Goal: Use online tool/utility: Utilize a website feature to perform a specific function

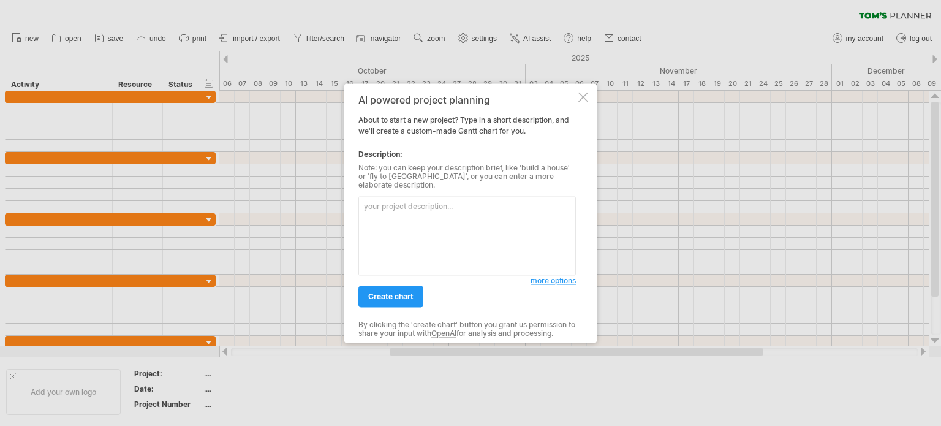
click at [407, 218] on textarea at bounding box center [468, 235] width 218 height 79
paste textarea "title Diagrama [PERSON_NAME] - Cultivos Resilientes Navolato dateFormat YYYY-MM…"
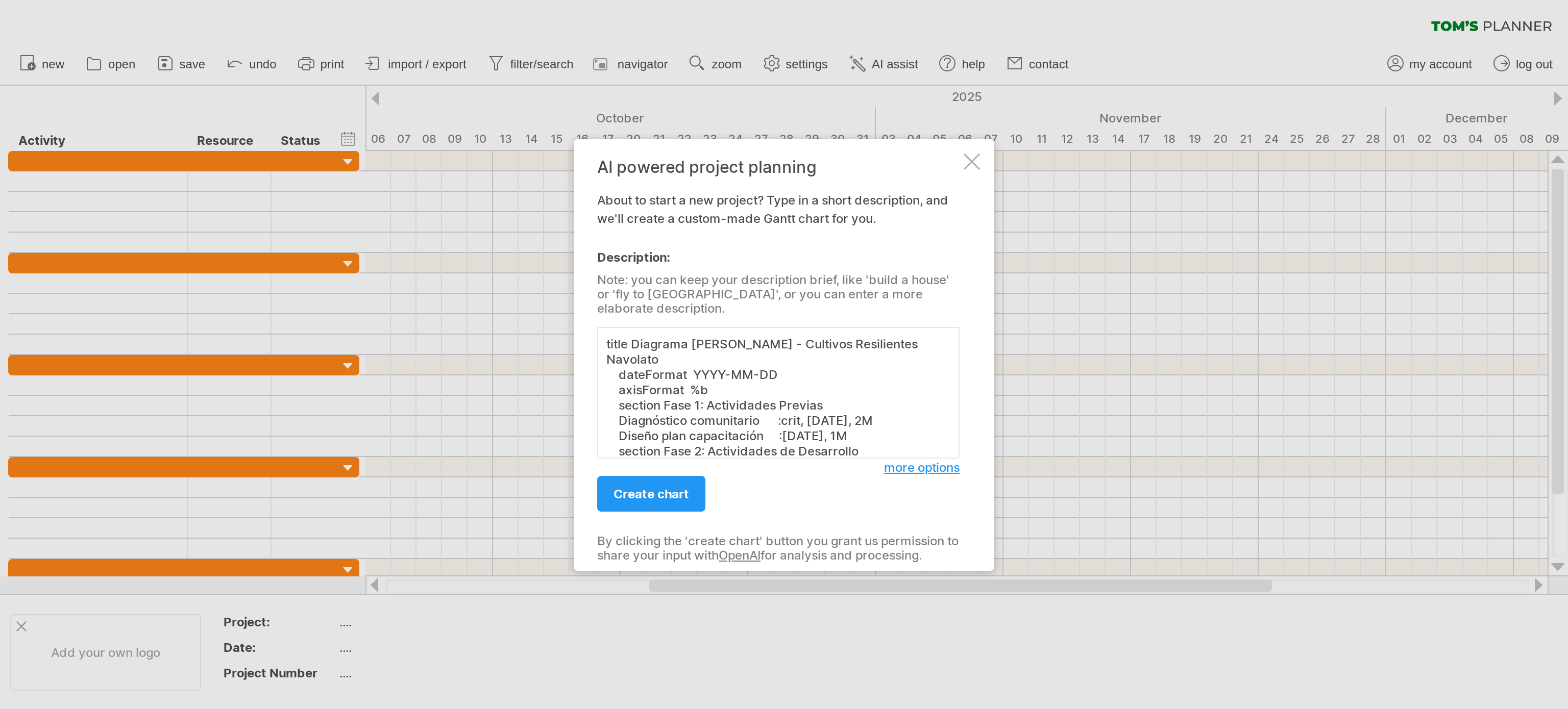
scroll to position [32, 0]
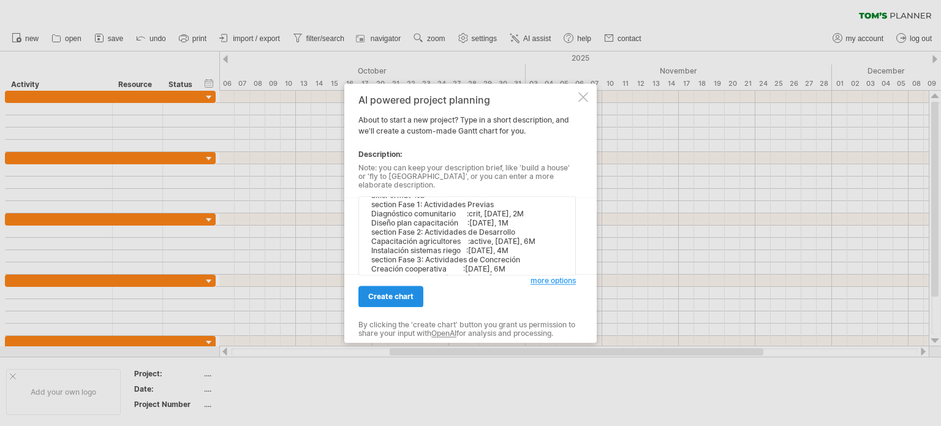
type textarea "title Diagrama [PERSON_NAME] - Cultivos Resilientes Navolato dateFormat YYYY-MM…"
click at [391, 294] on span "create chart" at bounding box center [390, 296] width 45 height 9
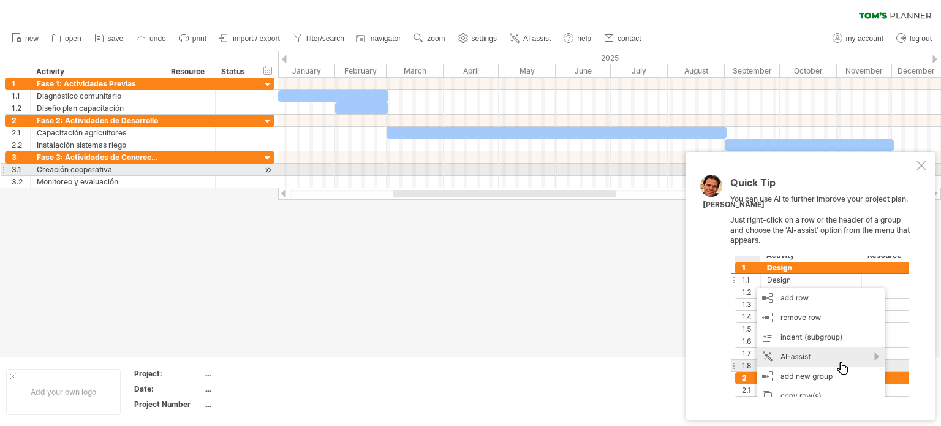
click at [921, 165] on div at bounding box center [922, 166] width 10 height 10
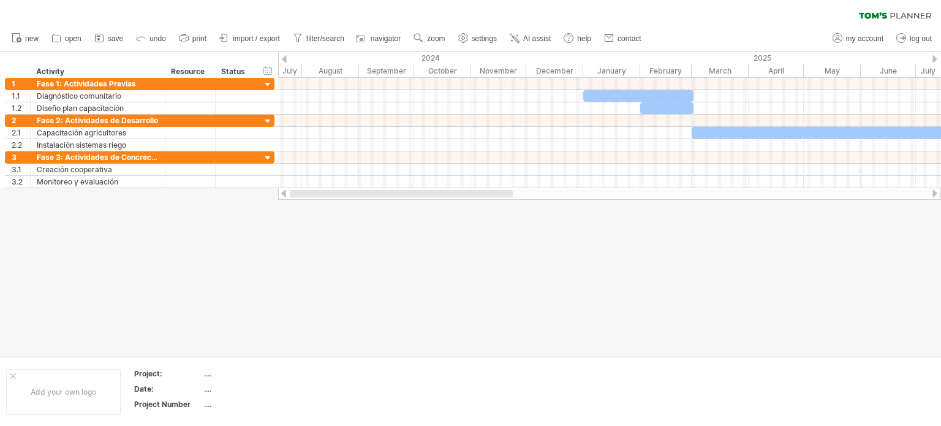
drag, startPoint x: 593, startPoint y: 191, endPoint x: 365, endPoint y: 211, distance: 228.9
click at [367, 211] on div "Trying to reach [DOMAIN_NAME] Connected again... 0% clear filter new 1" at bounding box center [470, 213] width 941 height 426
click at [110, 41] on span "save" at bounding box center [115, 38] width 15 height 9
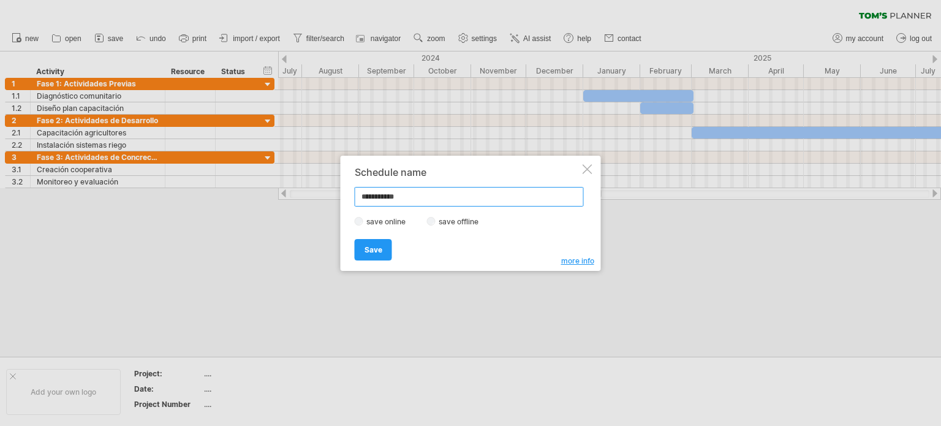
drag, startPoint x: 414, startPoint y: 197, endPoint x: 319, endPoint y: 196, distance: 95.6
click at [319, 196] on div "Trying to reach [DOMAIN_NAME] Connected again... 0% clear filter new 1" at bounding box center [470, 213] width 941 height 426
paste input "**********"
type input "**********"
click at [384, 250] on link "Save" at bounding box center [373, 249] width 37 height 21
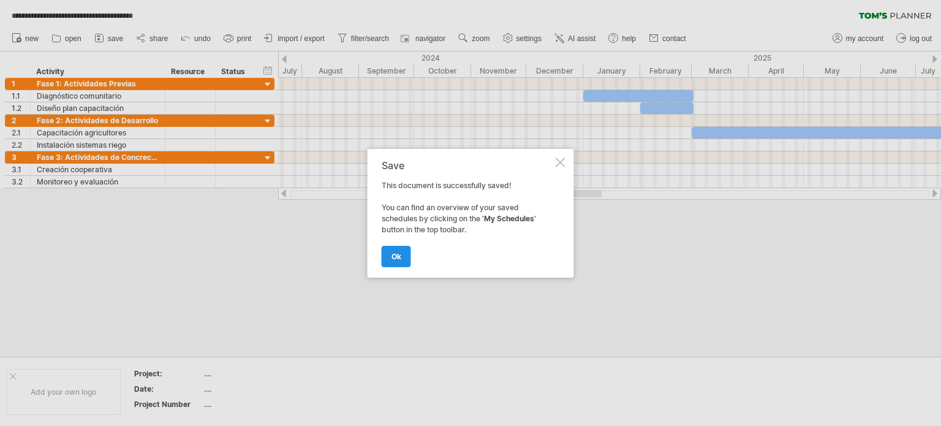
click at [395, 259] on span "ok" at bounding box center [397, 256] width 10 height 9
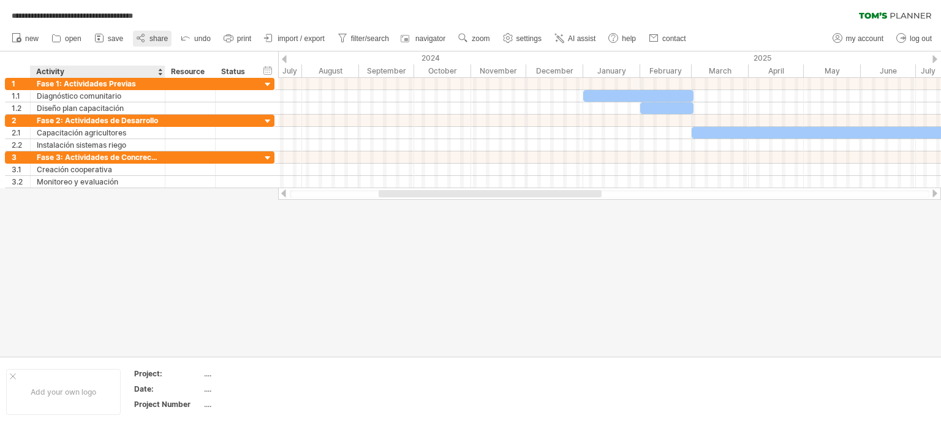
click at [148, 44] on link "share" at bounding box center [152, 39] width 39 height 16
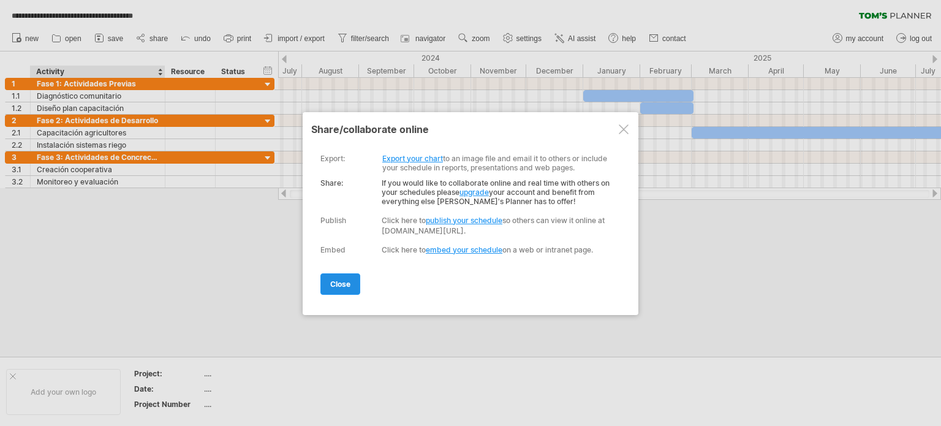
click at [346, 283] on span "close" at bounding box center [340, 283] width 20 height 9
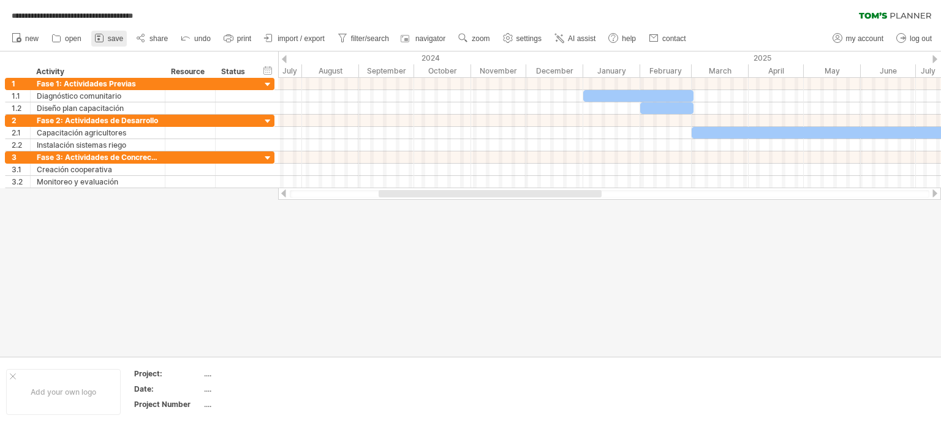
click at [107, 39] on link "save" at bounding box center [109, 39] width 36 height 16
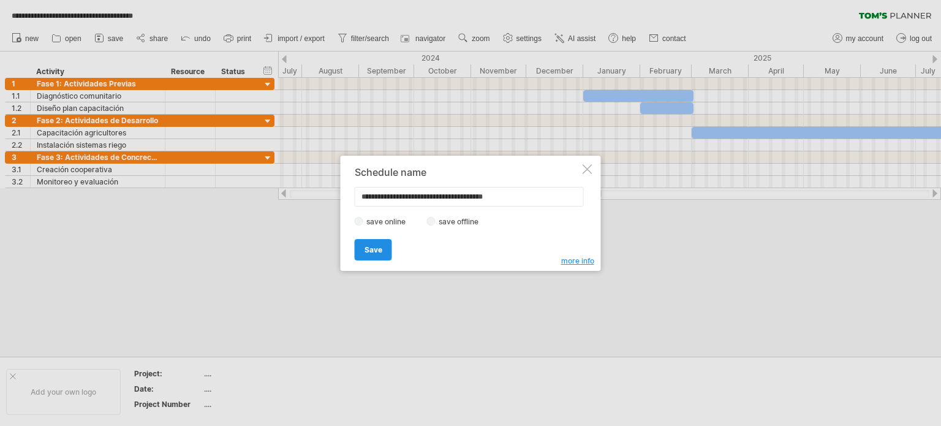
click at [365, 250] on span "Save" at bounding box center [374, 249] width 18 height 9
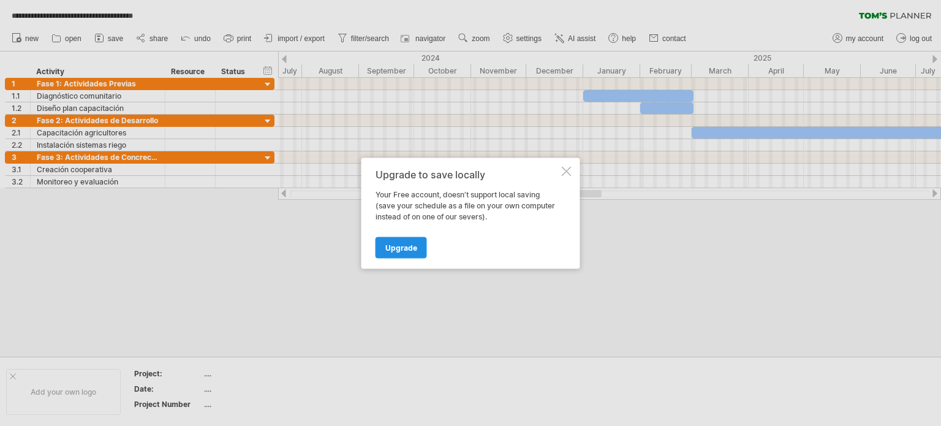
click at [405, 247] on span "Upgrade" at bounding box center [402, 247] width 32 height 9
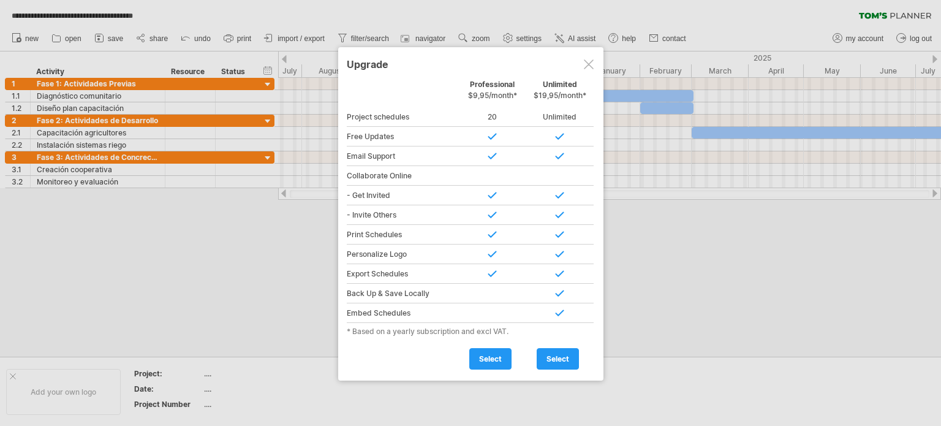
click at [584, 67] on div at bounding box center [589, 64] width 10 height 10
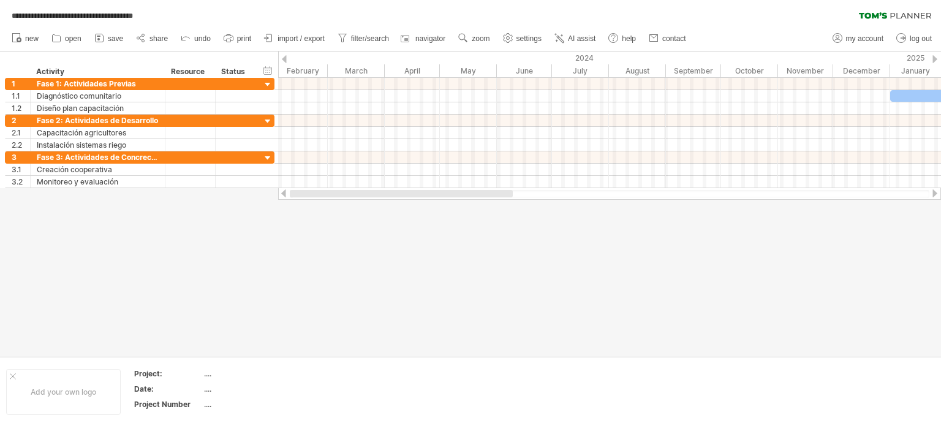
drag, startPoint x: 397, startPoint y: 194, endPoint x: 189, endPoint y: 203, distance: 207.4
click at [205, 202] on div "**********" at bounding box center [470, 213] width 941 height 426
click at [154, 42] on span "share" at bounding box center [159, 38] width 18 height 9
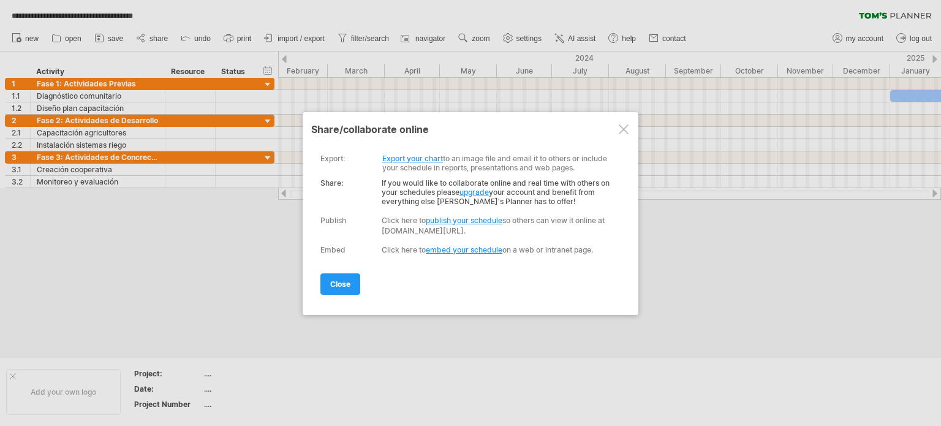
click at [407, 154] on link "Export your chart" at bounding box center [412, 158] width 61 height 9
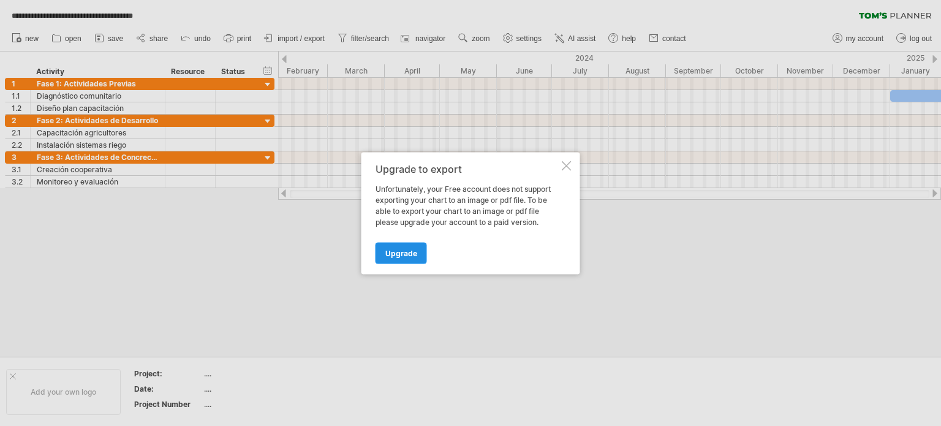
click at [403, 254] on span "Upgrade" at bounding box center [402, 252] width 32 height 9
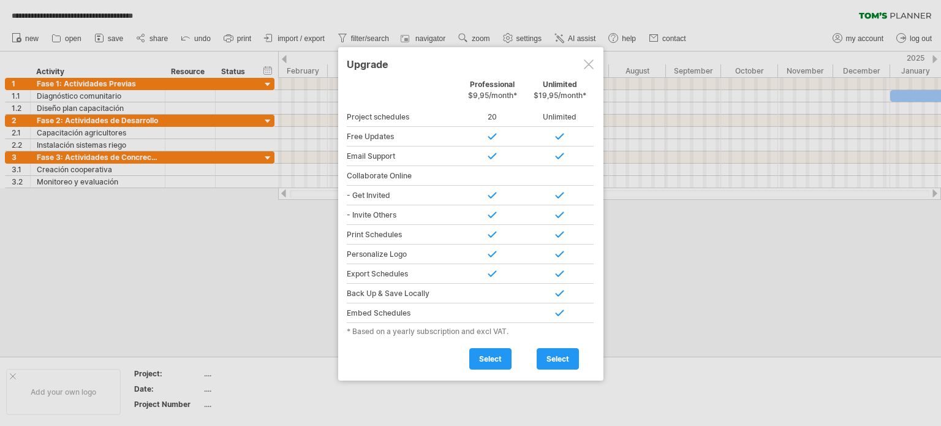
click at [589, 63] on div at bounding box center [589, 64] width 10 height 10
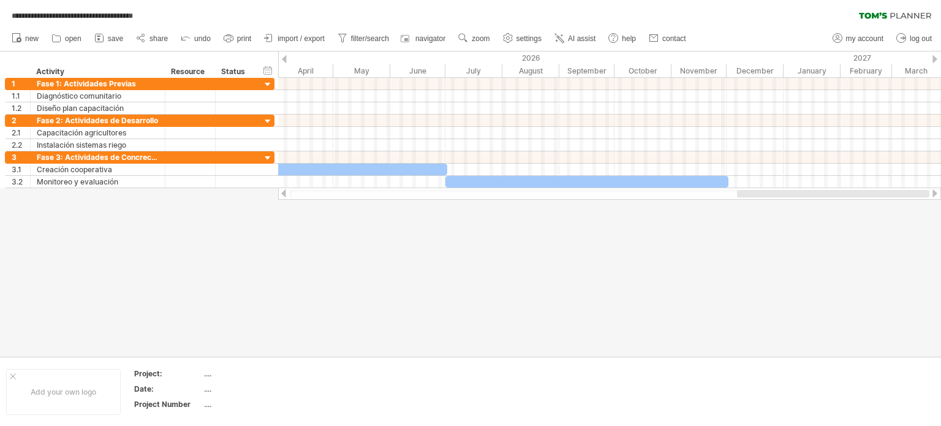
drag, startPoint x: 451, startPoint y: 193, endPoint x: 905, endPoint y: 191, distance: 454.2
click at [905, 191] on div at bounding box center [833, 193] width 192 height 7
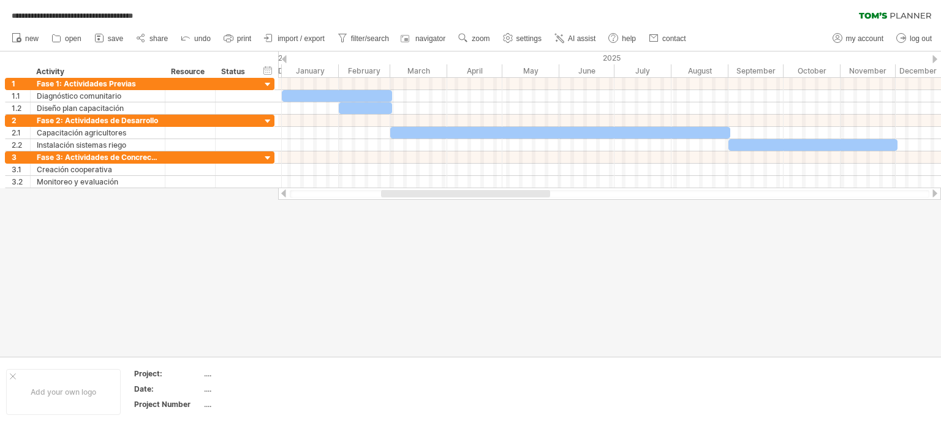
drag, startPoint x: 788, startPoint y: 197, endPoint x: 533, endPoint y: 202, distance: 255.0
click at [533, 202] on div "**********" at bounding box center [470, 213] width 941 height 426
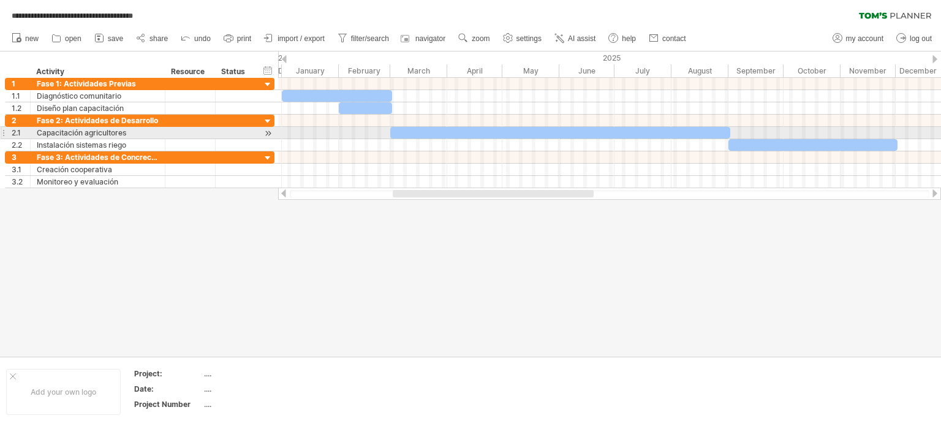
click at [383, 132] on div at bounding box center [609, 133] width 663 height 12
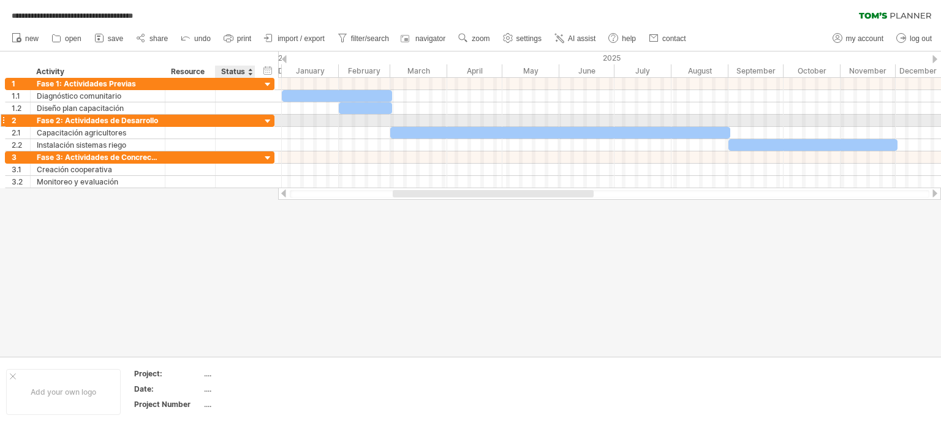
click at [265, 120] on div at bounding box center [268, 122] width 12 height 12
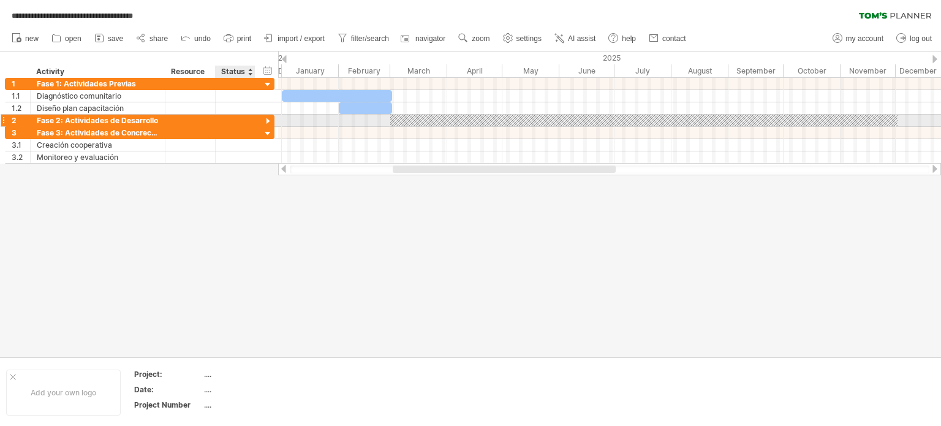
click at [265, 120] on div at bounding box center [268, 122] width 12 height 12
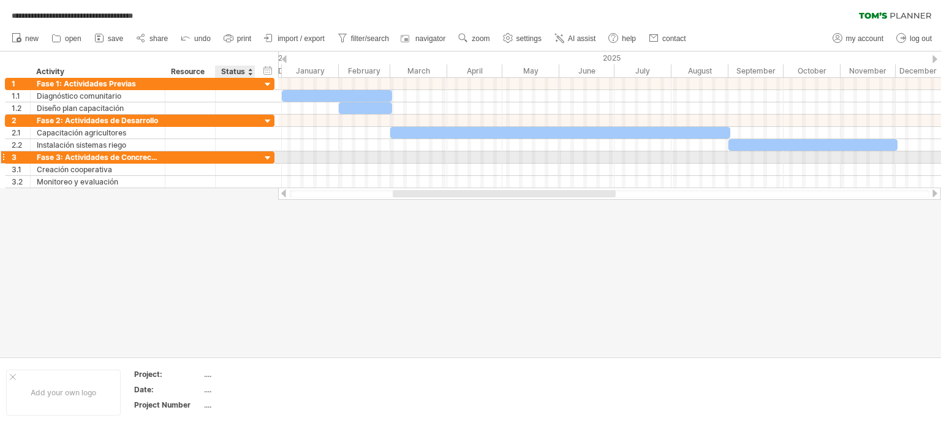
click at [264, 157] on div at bounding box center [268, 159] width 12 height 12
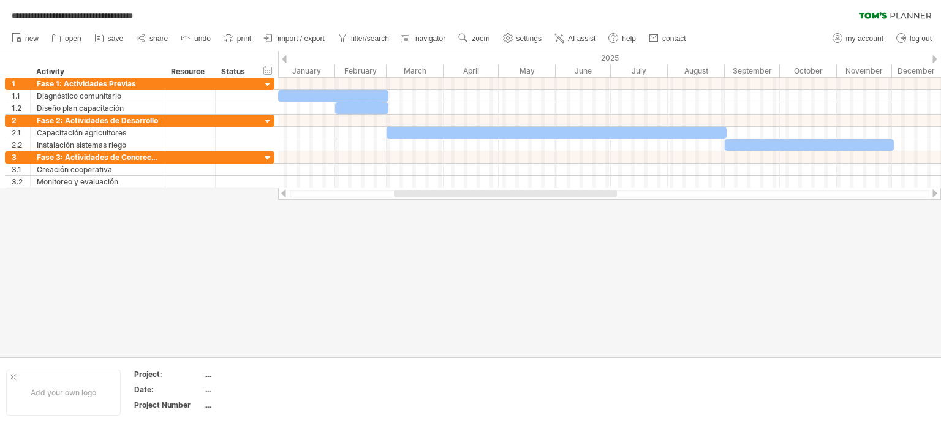
click at [462, 193] on div at bounding box center [505, 193] width 223 height 7
